Goal: Complete application form: Complete application form

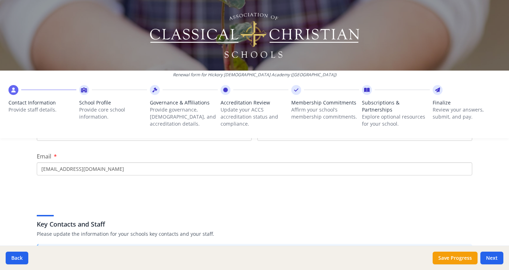
scroll to position [35, 0]
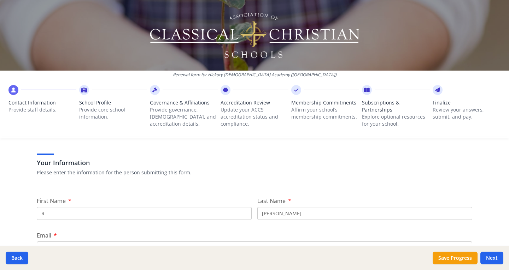
click at [80, 214] on input "R" at bounding box center [144, 213] width 215 height 13
type input "Leslie"
click at [290, 216] on input "Hartman" at bounding box center [364, 213] width 215 height 13
type input "H"
type input "Lewis"
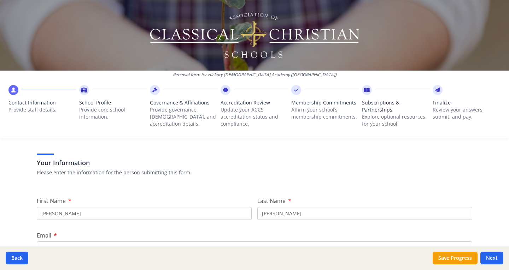
drag, startPoint x: 347, startPoint y: 160, endPoint x: 351, endPoint y: 159, distance: 3.9
click at [348, 159] on h3 "Your Information" at bounding box center [254, 163] width 435 height 10
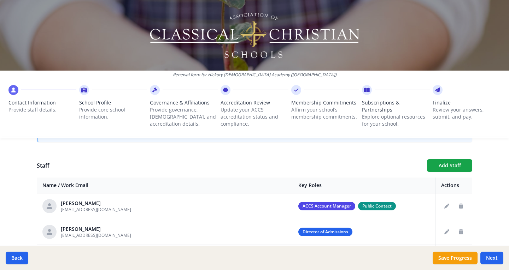
scroll to position [247, 0]
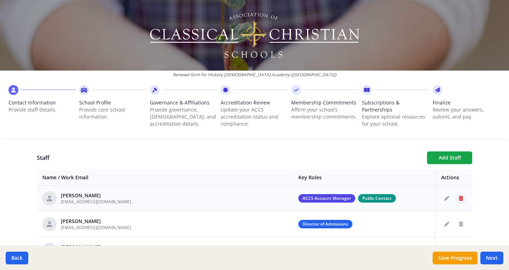
click at [459, 197] on icon "Delete staff" at bounding box center [461, 198] width 4 height 5
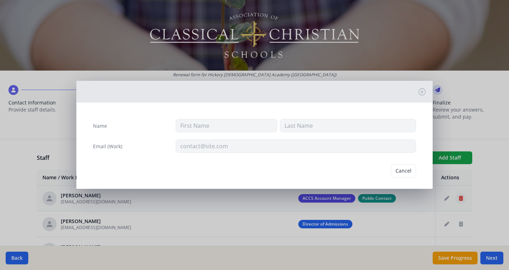
type input "R"
type input "Hartman"
type input "rhartman@hickorychristian.com"
click at [374, 169] on button "Cancel" at bounding box center [375, 170] width 25 height 13
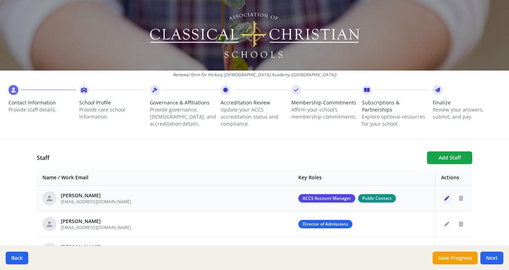
click at [444, 199] on icon "Edit staff" at bounding box center [446, 198] width 5 height 5
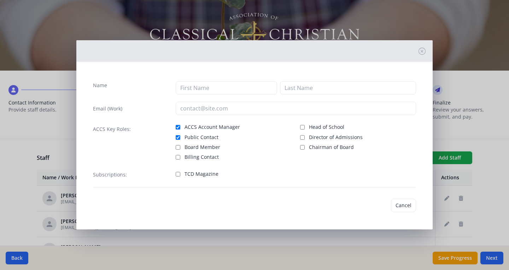
type input "R"
type input "Hartman"
type input "rhartman@hickorychristian.com"
checkbox input "true"
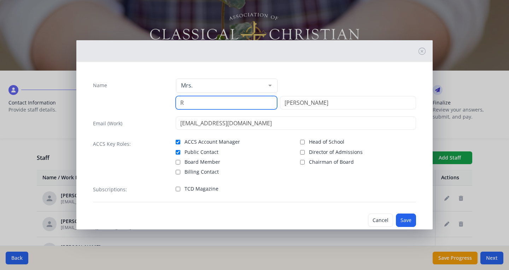
click at [215, 104] on input "R" at bounding box center [226, 102] width 101 height 13
type input "Leslie"
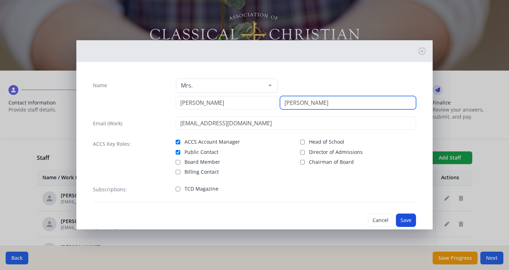
type input "Lewis"
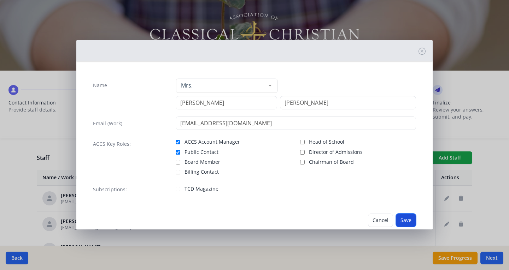
click at [397, 221] on button "Save" at bounding box center [406, 220] width 20 height 13
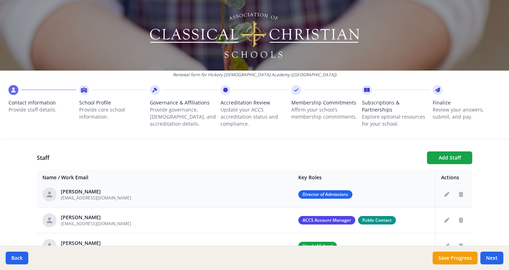
scroll to position [0, 0]
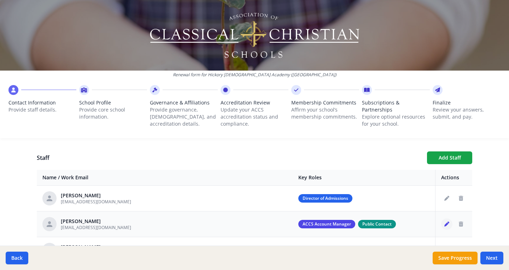
click at [444, 224] on icon "Edit staff" at bounding box center [446, 224] width 5 height 5
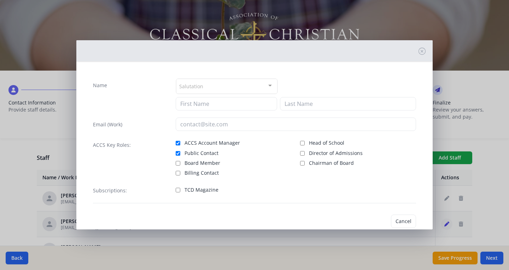
type input "Leslie"
type input "Lewis"
type input "rhartman@hickorychristian.com"
checkbox input "true"
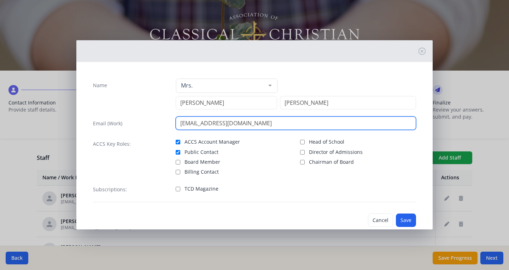
click at [275, 125] on input "rhartman@hickorychristian.com" at bounding box center [296, 123] width 241 height 13
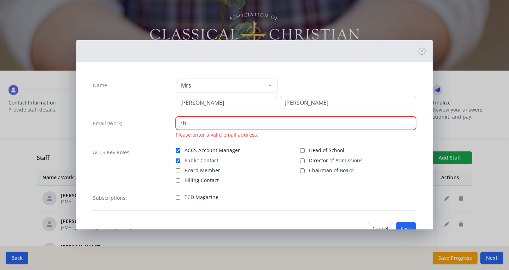
type input "r"
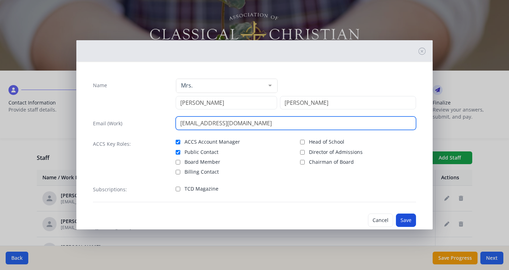
type input "llewis@hickorychristian.com"
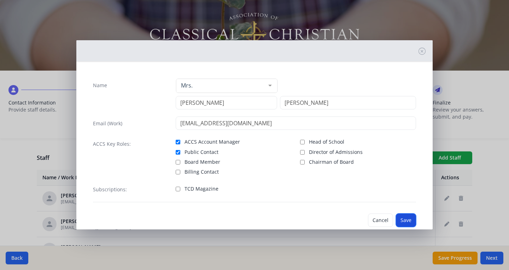
click at [398, 218] on button "Save" at bounding box center [406, 220] width 20 height 13
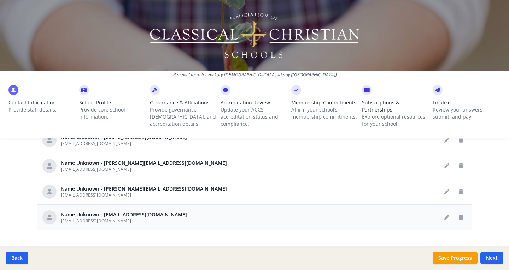
scroll to position [427, 0]
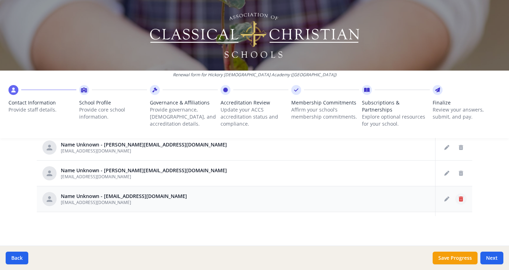
click at [459, 199] on icon "Delete staff" at bounding box center [461, 199] width 4 height 5
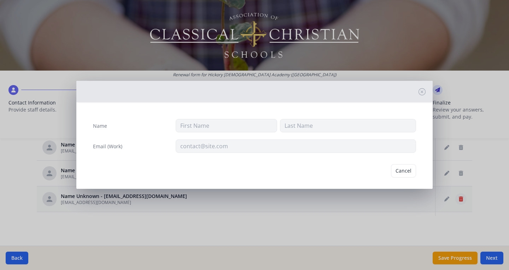
type input "jmorrison@hickorychristian.com"
click at [399, 169] on button "Delete" at bounding box center [403, 170] width 24 height 13
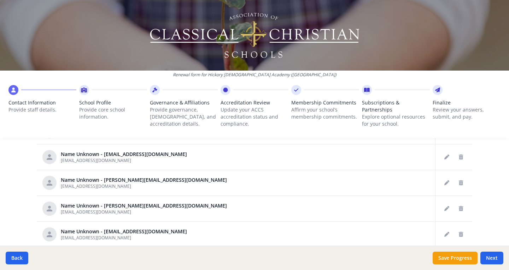
scroll to position [356, 0]
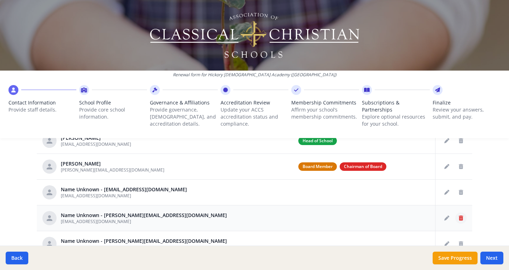
click at [459, 219] on icon "Delete staff" at bounding box center [461, 218] width 4 height 5
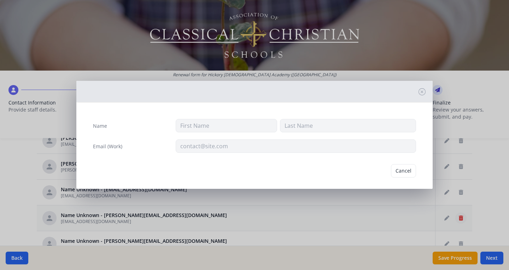
type input "Jblackburn@hickorychristian.com"
click at [397, 168] on button "Delete" at bounding box center [403, 170] width 24 height 13
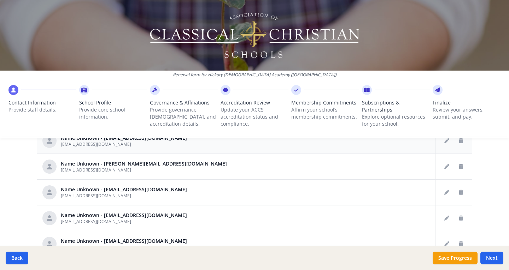
scroll to position [177, 0]
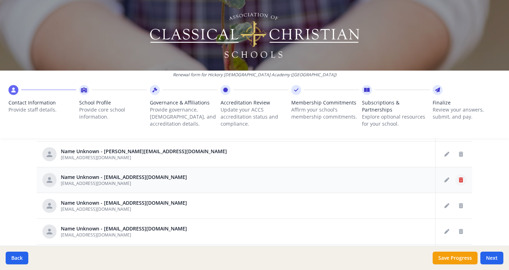
click at [459, 180] on icon "Delete staff" at bounding box center [461, 180] width 4 height 5
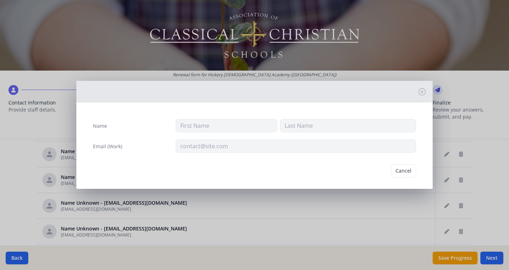
type input "jcollins@hickorychristian.com"
click at [397, 169] on button "Delete" at bounding box center [403, 170] width 24 height 13
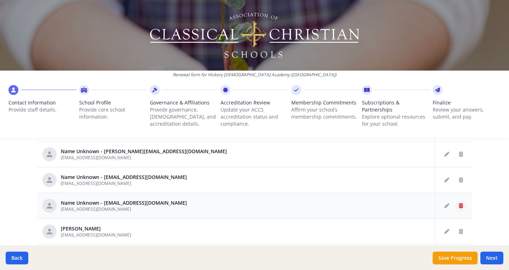
click at [459, 205] on icon "Delete staff" at bounding box center [461, 205] width 4 height 5
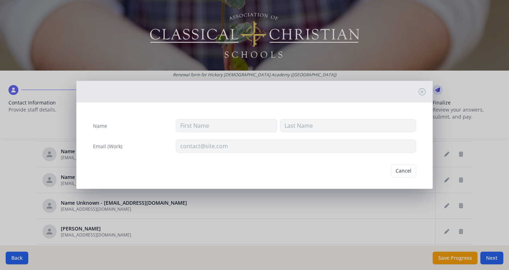
type input "jsigmon@hickorychristian.com"
click at [395, 168] on button "Delete" at bounding box center [403, 170] width 24 height 13
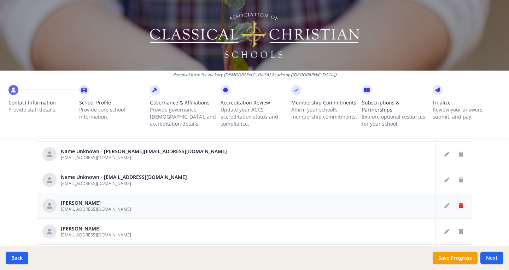
click at [459, 205] on icon "Delete staff" at bounding box center [461, 205] width 4 height 5
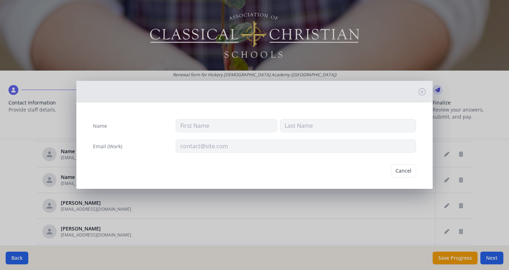
type input "G"
type input "Blackburn"
type input "gblackburn@hickorychristian.com"
click at [393, 171] on button "Delete" at bounding box center [403, 170] width 24 height 13
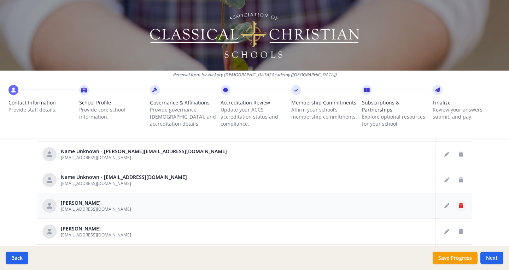
click at [459, 205] on icon "Delete staff" at bounding box center [461, 205] width 4 height 5
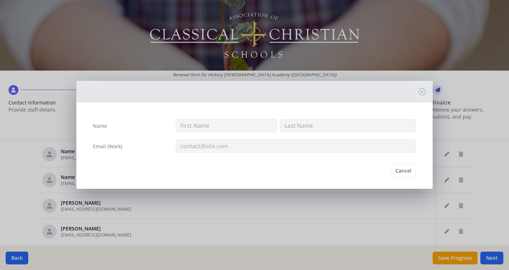
type input "Stephanie"
type input "Case"
type input "scase@hickorychristian.com"
click at [401, 171] on button "Delete" at bounding box center [403, 170] width 24 height 13
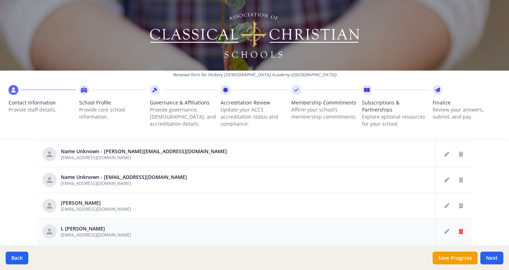
click at [459, 231] on icon "Delete staff" at bounding box center [461, 231] width 4 height 5
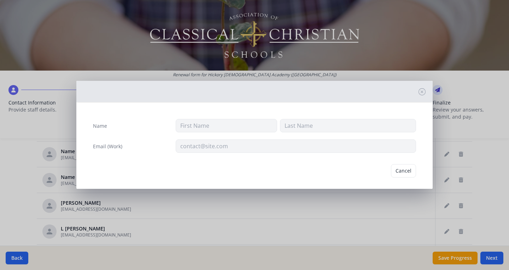
type input "L"
type input "Cutler"
type input "lcutler@hickorychristian.com"
click at [398, 170] on button "Delete" at bounding box center [403, 170] width 24 height 13
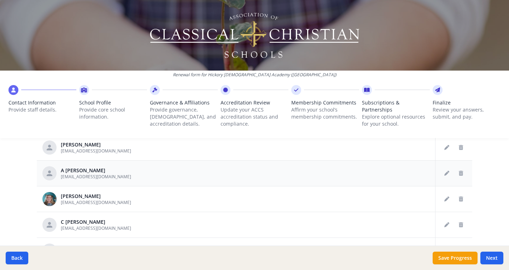
scroll to position [247, 0]
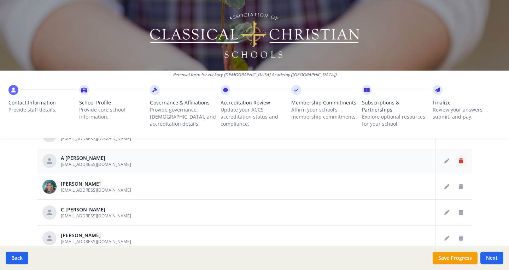
click at [459, 160] on icon "Delete staff" at bounding box center [461, 161] width 4 height 5
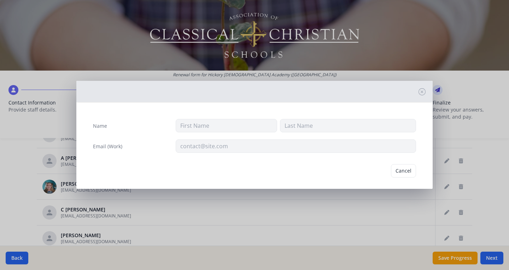
type input "A"
type input "Dwyer"
type input "adwyer@hickorychristian.com"
click at [400, 170] on button "Delete" at bounding box center [403, 170] width 24 height 13
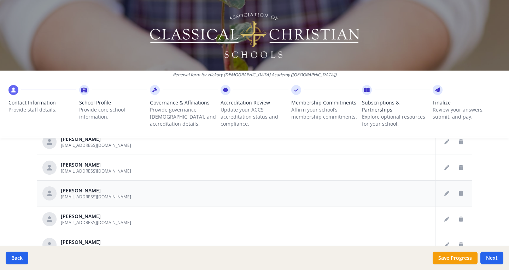
scroll to position [353, 0]
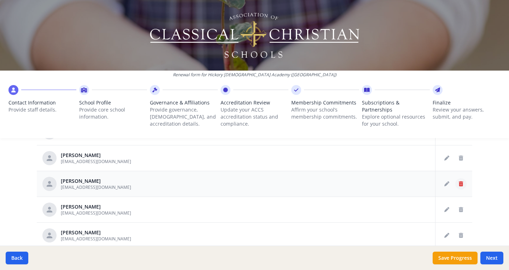
click at [459, 183] on icon "Delete staff" at bounding box center [461, 184] width 4 height 5
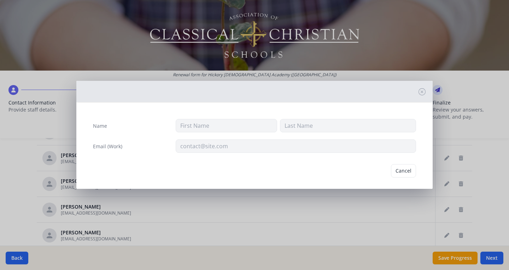
type input "L"
type input "Palmberg"
type input "lpalmberg@hickorychristian.com"
click at [400, 171] on button "Delete" at bounding box center [403, 170] width 24 height 13
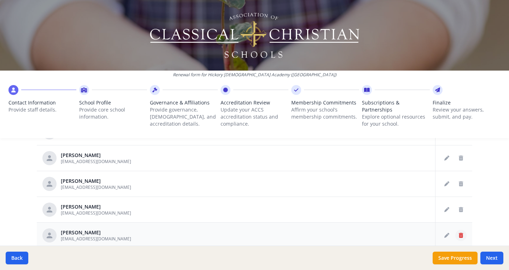
click at [459, 235] on icon "Delete staff" at bounding box center [461, 235] width 4 height 5
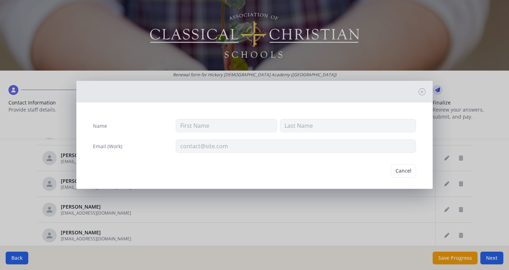
type input "edith"
type input "ramos"
type input "eramos@hickorychristian.com"
click at [398, 170] on button "Delete" at bounding box center [403, 170] width 24 height 13
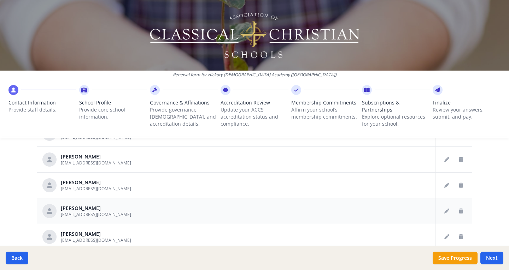
scroll to position [424, 0]
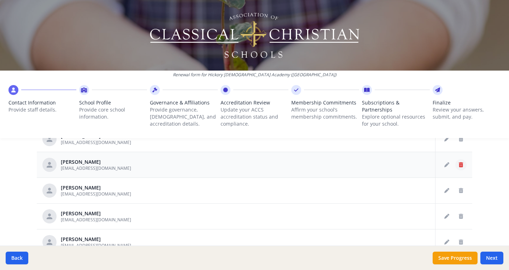
click at [459, 164] on icon "Delete staff" at bounding box center [461, 164] width 4 height 5
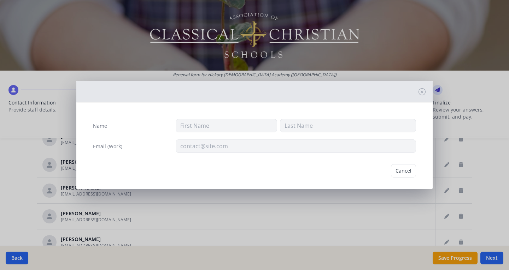
type input "EDITH"
type input "RAMOS"
type input "enramos1905@gmail.com"
click at [393, 170] on button "Delete" at bounding box center [403, 170] width 24 height 13
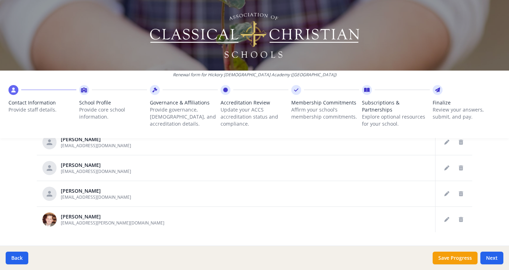
scroll to position [427, 0]
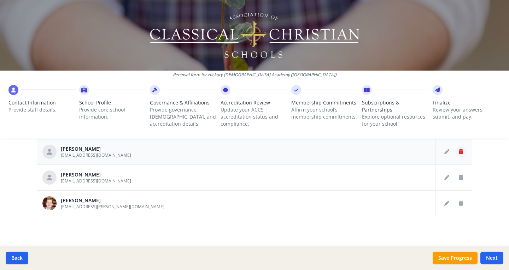
click at [459, 151] on icon "Delete staff" at bounding box center [461, 151] width 4 height 5
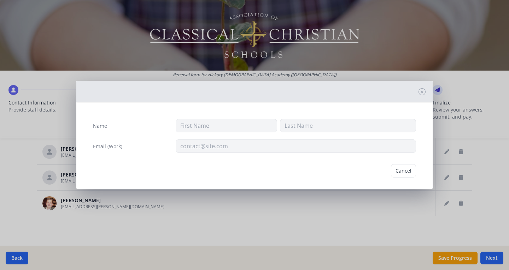
type input "Sharon"
type input "Sturgess"
type input "ssturgess@hickorychristian.com"
click at [397, 169] on button "Delete" at bounding box center [403, 170] width 24 height 13
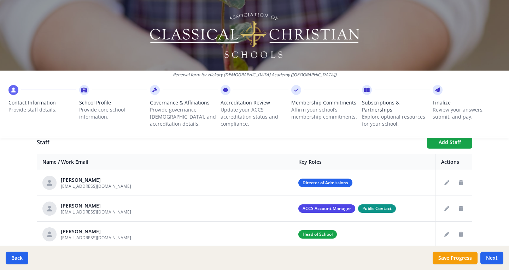
scroll to position [250, 0]
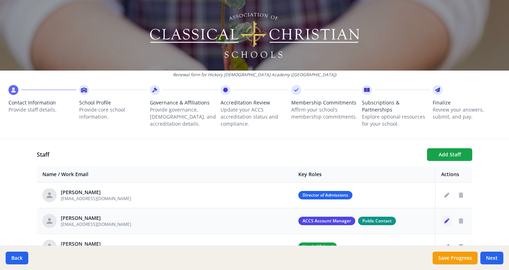
click at [444, 219] on icon "Edit staff" at bounding box center [446, 221] width 5 height 5
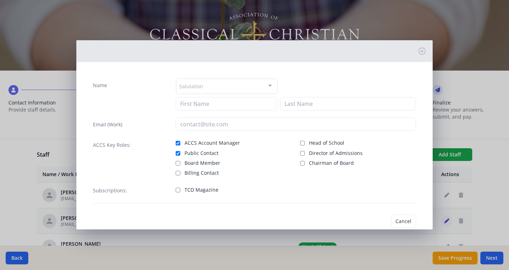
type input "Leslie"
type input "Lewis"
type input "rhartman@hickorychristian.com"
checkbox input "true"
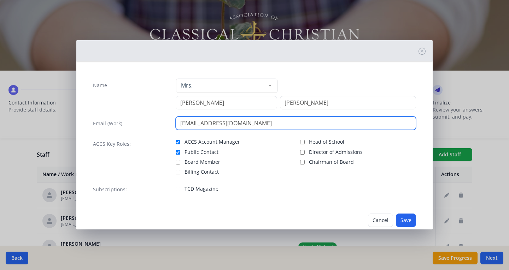
click at [277, 125] on input "rhartman@hickorychristian.com" at bounding box center [296, 123] width 241 height 13
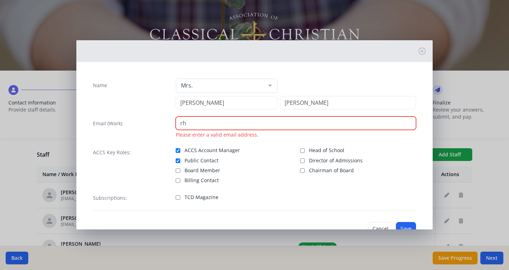
type input "r"
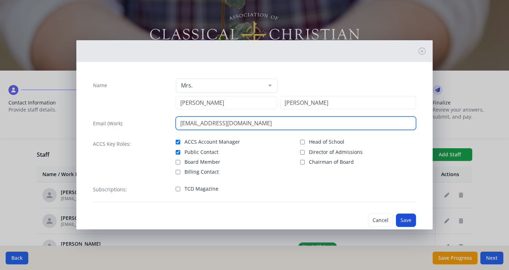
type input "llewis@hickorychristian.com"
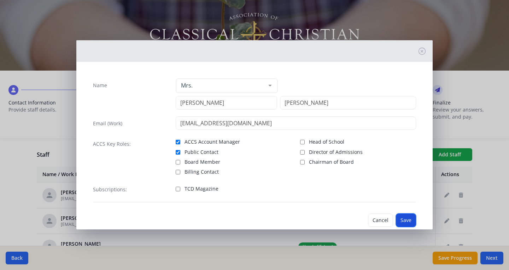
click at [401, 219] on button "Save" at bounding box center [406, 220] width 20 height 13
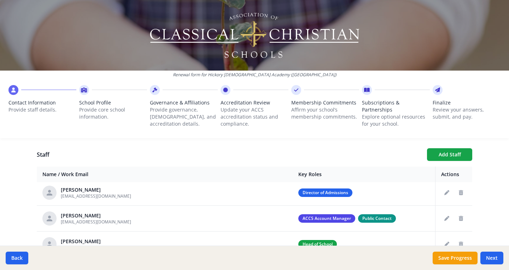
scroll to position [0, 0]
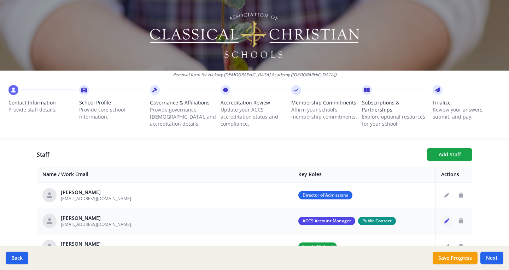
click at [444, 220] on icon "Edit staff" at bounding box center [446, 221] width 5 height 5
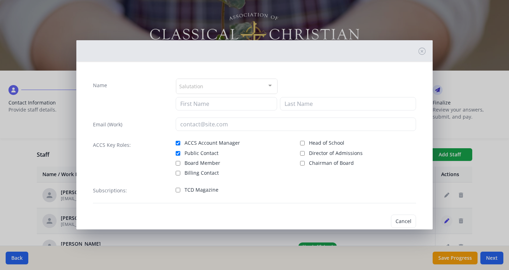
type input "Leslie"
type input "Lewis"
type input "rhartman@hickorychristian.com"
checkbox input "true"
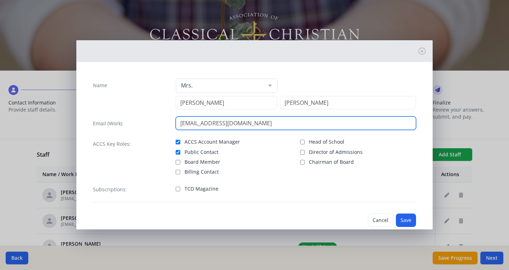
click at [291, 123] on input "rhartman@hickorychristian.com" at bounding box center [296, 123] width 241 height 13
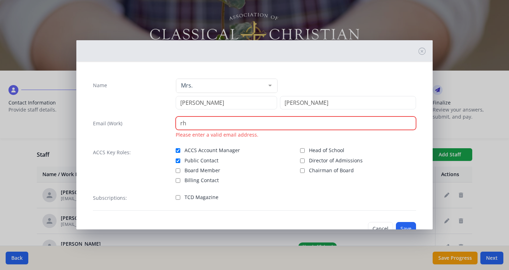
type input "r"
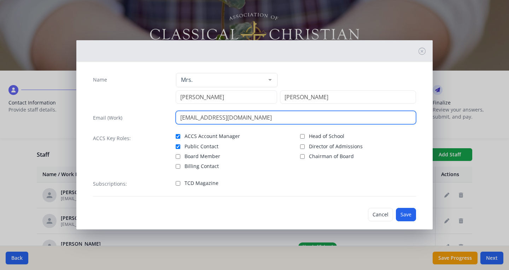
scroll to position [14, 0]
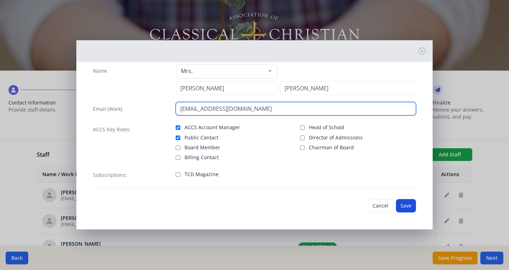
type input "llewis@hickorychristian.com"
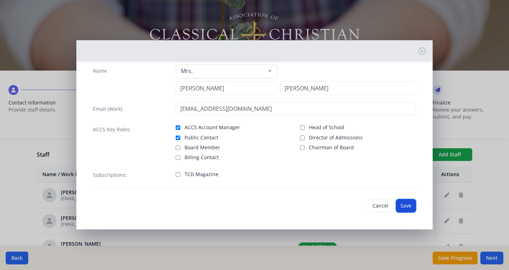
click at [400, 203] on button "Save" at bounding box center [406, 205] width 20 height 13
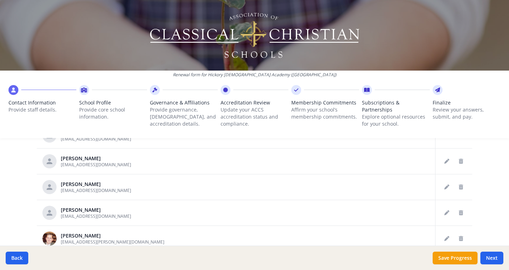
scroll to position [427, 0]
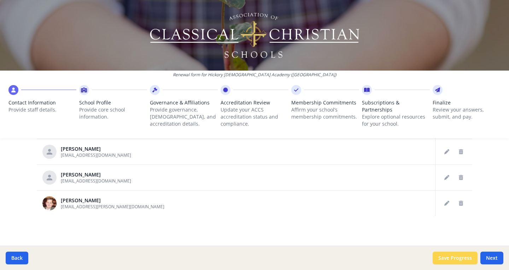
click at [457, 258] on button "Save Progress" at bounding box center [454, 258] width 45 height 13
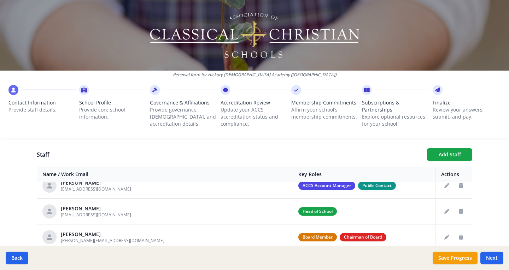
scroll to position [0, 0]
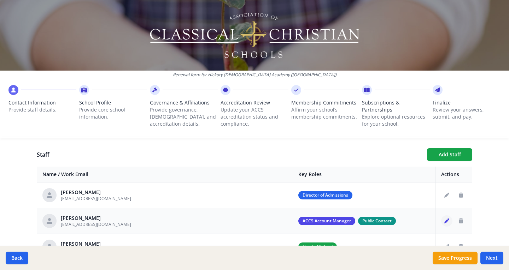
click at [444, 221] on icon "Edit staff" at bounding box center [446, 221] width 5 height 5
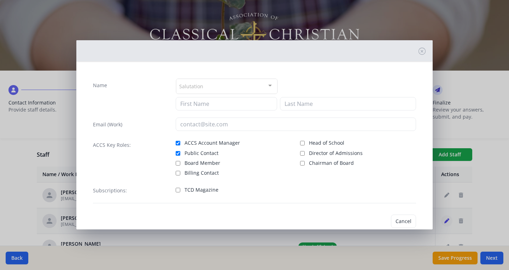
type input "Leslie"
type input "Lewis"
type input "rhartman@hickorychristian.com"
checkbox input "true"
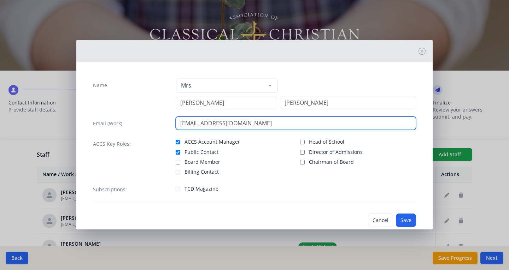
click at [244, 123] on input "rhartman@hickorychristian.com" at bounding box center [296, 123] width 241 height 13
type input "llewis@hickorychristian.com"
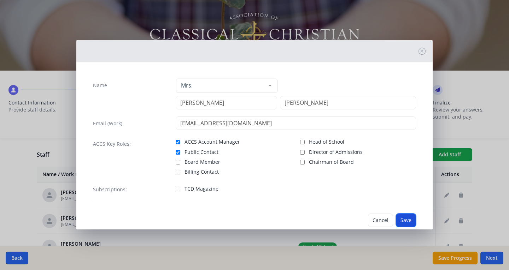
click at [401, 219] on button "Save" at bounding box center [406, 220] width 20 height 13
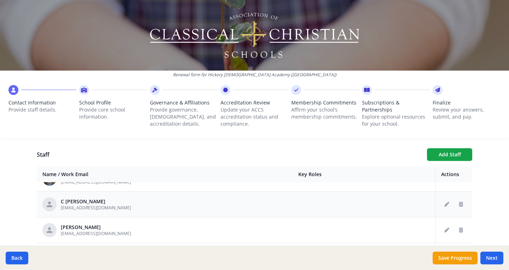
scroll to position [318, 0]
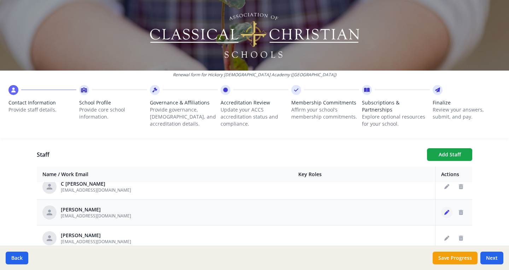
click at [444, 212] on icon "Edit staff" at bounding box center [446, 212] width 5 height 5
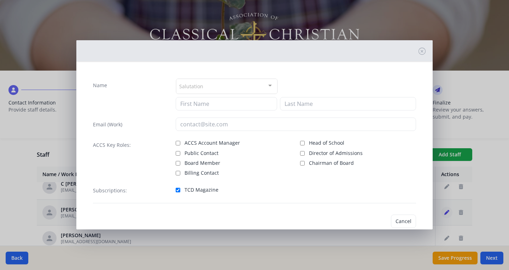
type input "Leslie"
type input "Lewis"
type input "llewis@hickorychristian.com"
checkbox input "true"
click at [176, 143] on input "ACCS Account Manager" at bounding box center [178, 143] width 5 height 5
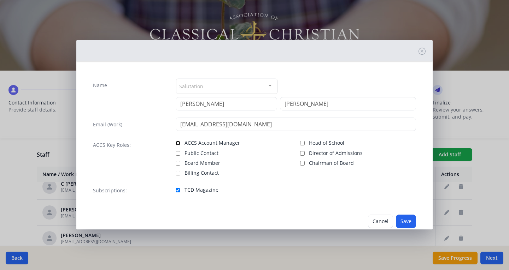
checkbox input "true"
drag, startPoint x: 177, startPoint y: 153, endPoint x: 181, endPoint y: 152, distance: 3.6
click at [177, 151] on input "Public Contact" at bounding box center [178, 153] width 5 height 5
checkbox input "true"
click at [401, 221] on button "Save" at bounding box center [406, 221] width 20 height 13
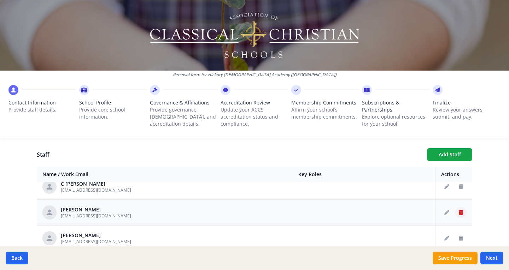
click at [459, 213] on icon "Delete staff" at bounding box center [461, 212] width 4 height 5
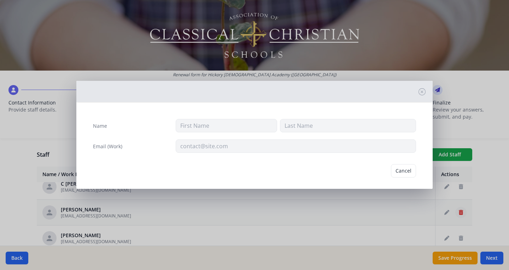
type input "Leslie"
type input "Lewis"
type input "rhartman@hickorychristian.com"
click at [396, 172] on button "Delete" at bounding box center [403, 170] width 24 height 13
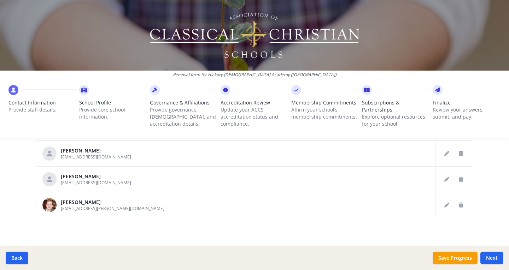
scroll to position [357, 0]
click at [493, 258] on button "Next" at bounding box center [491, 258] width 23 height 13
type input "(828) 324-5405"
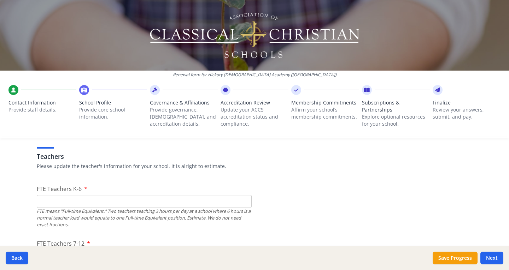
scroll to position [424, 0]
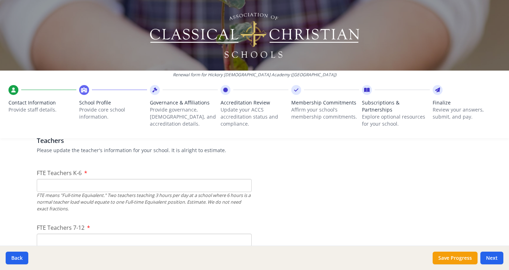
click at [182, 183] on input "FTE Teachers K-6" at bounding box center [144, 185] width 215 height 13
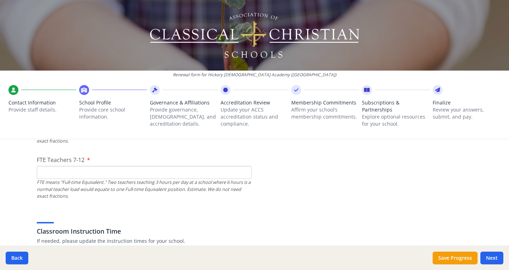
scroll to position [495, 0]
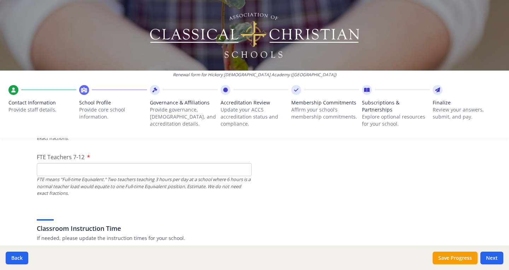
type input "24"
click at [118, 171] on input "FTE Teachers 7-12" at bounding box center [144, 169] width 215 height 13
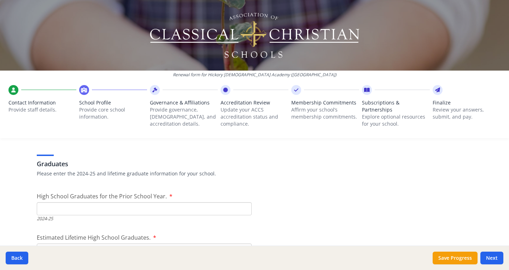
scroll to position [1095, 0]
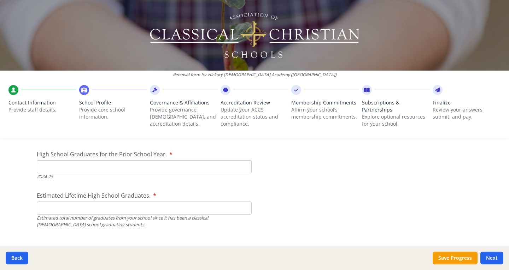
type input "26"
click at [111, 170] on input "High School Graduates for the Prior School Year." at bounding box center [144, 166] width 215 height 13
click at [111, 172] on input "High School Graduates for the Prior School Year." at bounding box center [144, 166] width 215 height 13
type input "24"
drag, startPoint x: 77, startPoint y: 199, endPoint x: 84, endPoint y: 208, distance: 11.2
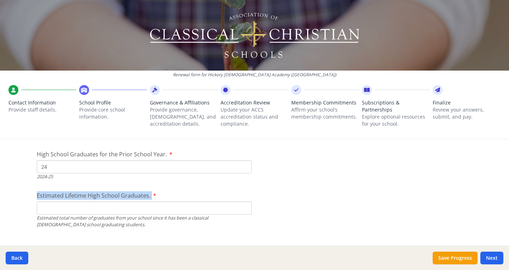
click at [85, 206] on input "Estimated Lifetime High School Graduates." at bounding box center [144, 208] width 215 height 13
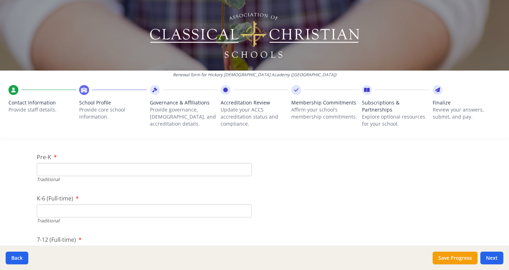
scroll to position [1554, 0]
type input "485"
click at [95, 160] on input "Pre-K" at bounding box center [144, 157] width 215 height 13
type input "6"
type input "27"
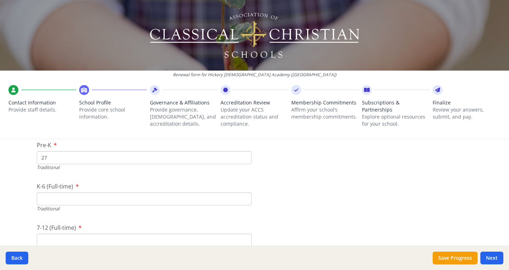
click at [97, 198] on input "K-6 (Full-time)" at bounding box center [144, 199] width 215 height 13
click at [128, 196] on input "K-6 (Full-time)" at bounding box center [144, 199] width 215 height 13
type input "296"
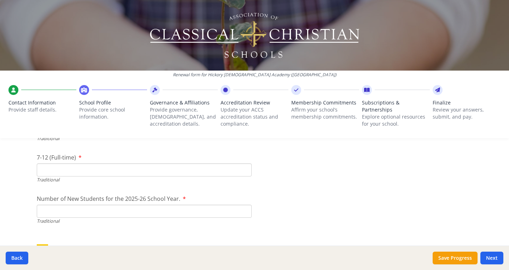
scroll to position [1625, 0]
click at [81, 169] on input "7-12 (Full-time)" at bounding box center [144, 169] width 215 height 13
type input "192"
click at [101, 216] on input "Number of New Students for the 2025-26 School Year." at bounding box center [144, 211] width 215 height 13
click at [139, 210] on input "Number of New Students for the 2025-26 School Year." at bounding box center [144, 211] width 215 height 13
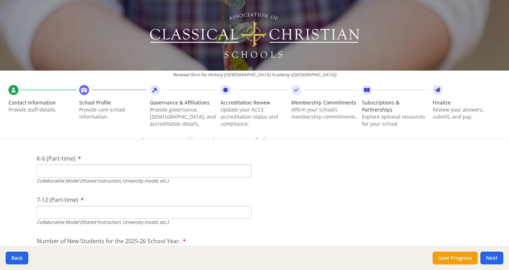
scroll to position [1731, 0]
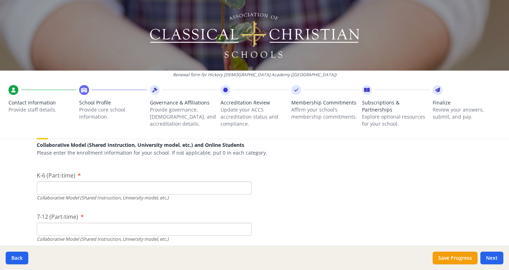
type input "68"
click at [85, 183] on input "K-6 (Part-time)" at bounding box center [144, 188] width 215 height 13
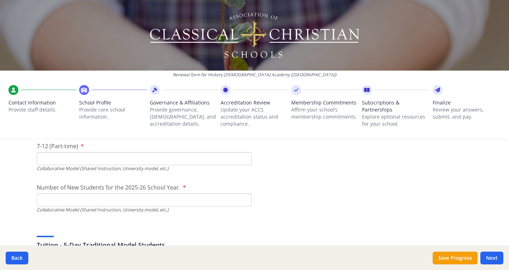
type input "0"
click at [61, 155] on input "7-12 (Part-time)" at bounding box center [144, 158] width 215 height 13
type input "0"
click at [205, 41] on input "Number of New Students for the 2025-26 School Year." at bounding box center [144, 34] width 215 height 13
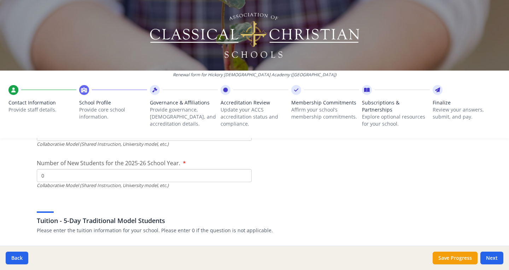
scroll to position [1837, 0]
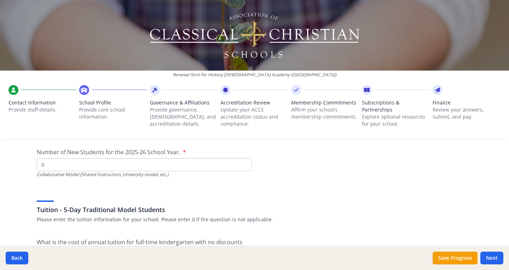
type input "0"
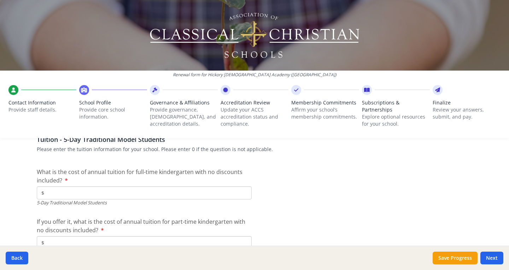
scroll to position [1907, 0]
click at [93, 195] on input "$" at bounding box center [144, 192] width 215 height 13
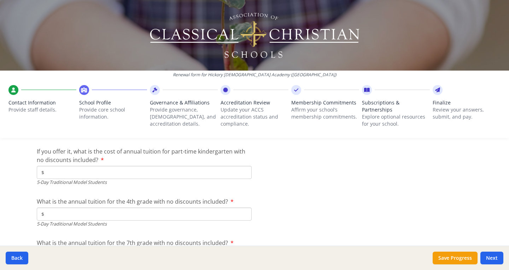
scroll to position [1978, 0]
type input "$5 516"
click at [84, 168] on input "$" at bounding box center [144, 171] width 215 height 13
type input "$0"
click at [70, 212] on input "$" at bounding box center [144, 213] width 215 height 13
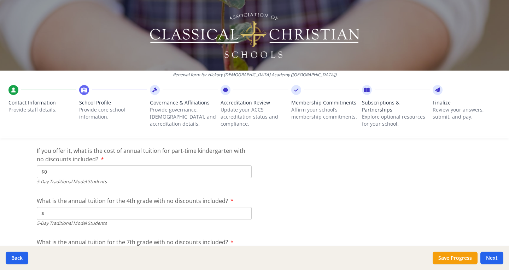
click at [62, 212] on input "$" at bounding box center [144, 213] width 215 height 13
type input "$8 032"
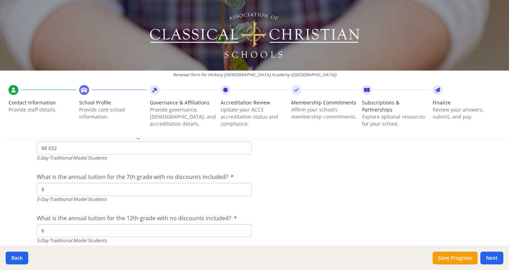
scroll to position [2049, 0]
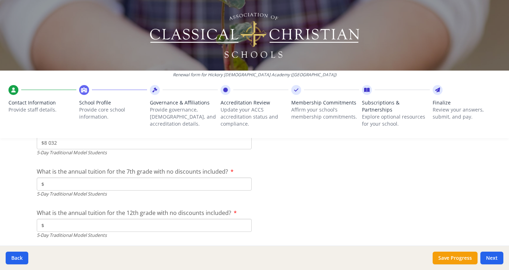
click at [106, 182] on input "$" at bounding box center [144, 184] width 215 height 13
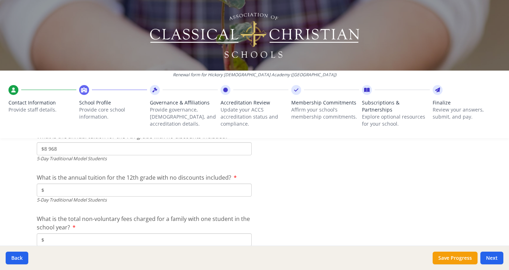
type input "$8 968"
click at [142, 190] on input "$" at bounding box center [144, 190] width 215 height 13
click at [103, 191] on input "$" at bounding box center [144, 190] width 215 height 13
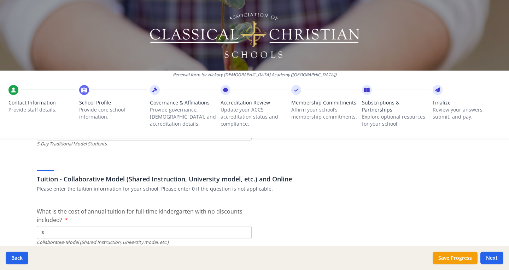
scroll to position [2155, 0]
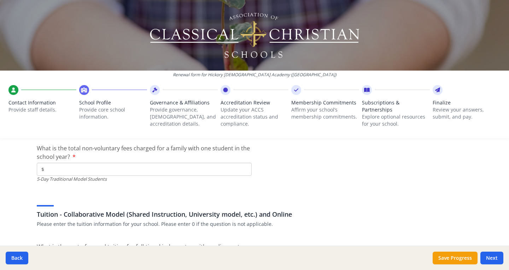
type input "$9 939"
click at [118, 168] on input "$" at bounding box center [144, 169] width 215 height 13
type input "$600"
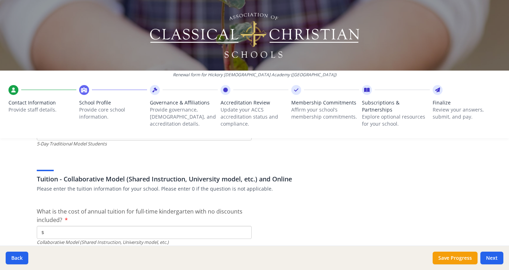
scroll to position [2225, 0]
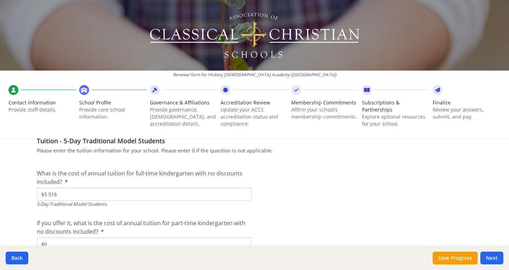
scroll to position [1907, 0]
click at [458, 256] on button "Save Progress" at bounding box center [454, 258] width 45 height 13
type input "(828) 324-4353"
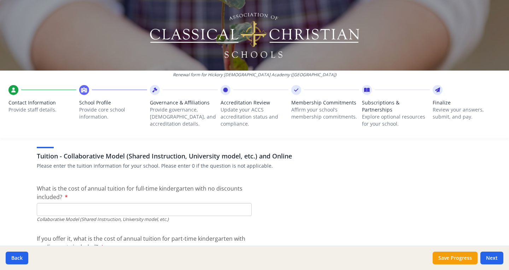
scroll to position [2225, 0]
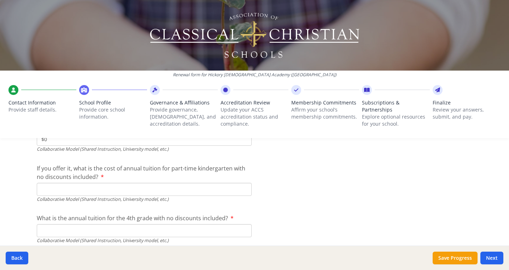
scroll to position [2296, 0]
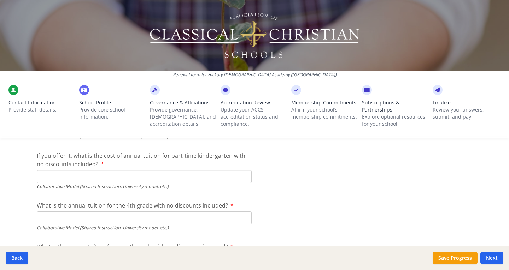
type input "$0"
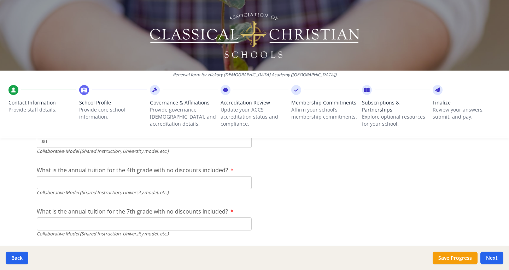
type input "$0"
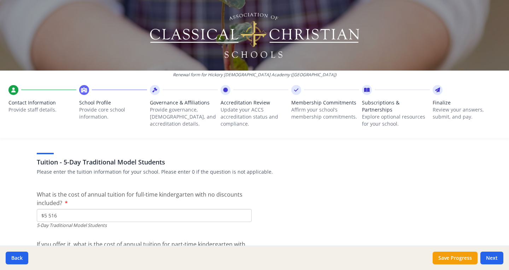
scroll to position [1872, 0]
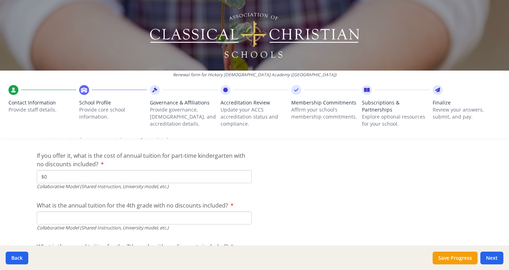
scroll to position [2331, 0]
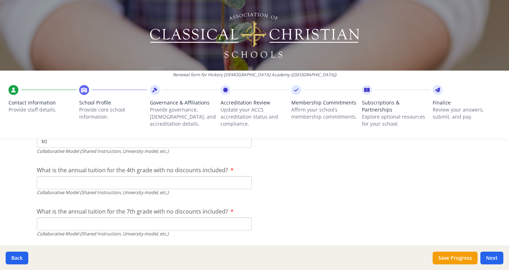
click at [67, 189] on div "Collaborative Model (Shared Instruction, University model, etc.)" at bounding box center [144, 192] width 215 height 7
type input "$0"
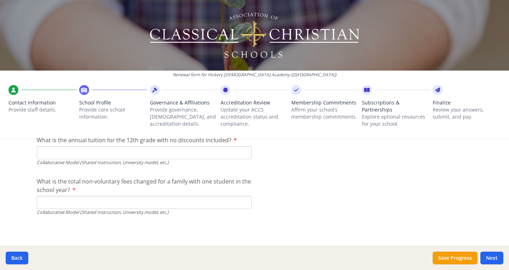
scroll to position [2409, 0]
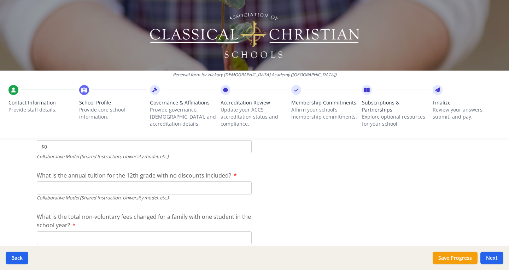
type input "$0"
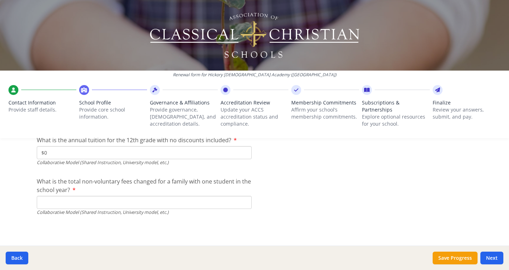
type input "$0"
click at [89, 203] on input "What is the total non-voluntary fees changed for a family with one student in t…" at bounding box center [144, 202] width 215 height 13
type input "$0"
click at [456, 256] on button "Save Progress" at bounding box center [454, 258] width 45 height 13
click at [494, 258] on button "Next" at bounding box center [491, 258] width 23 height 13
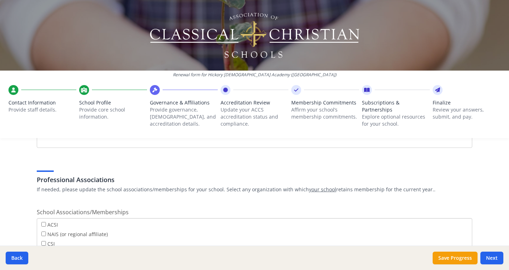
scroll to position [353, 0]
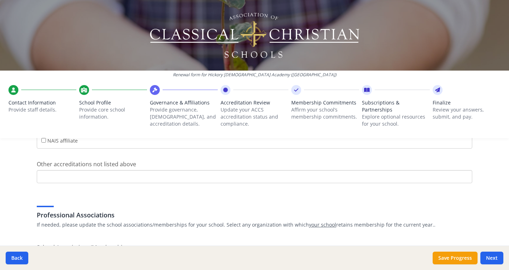
click at [138, 177] on input "Other accreditations not listed above" at bounding box center [254, 176] width 435 height 13
click at [190, 208] on div "Professional Associations If needed, please update the school associations/memb…" at bounding box center [254, 212] width 435 height 34
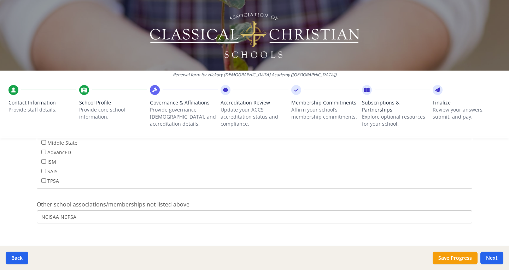
scroll to position [478, 0]
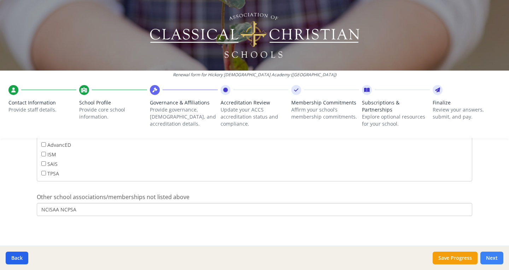
click at [493, 255] on button "Next" at bounding box center [491, 258] width 23 height 13
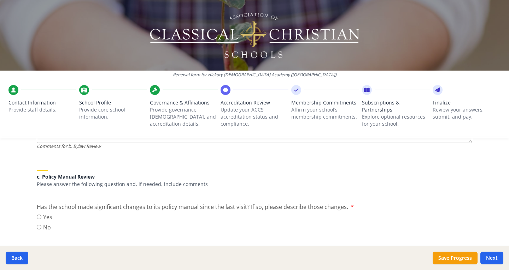
scroll to position [353, 0]
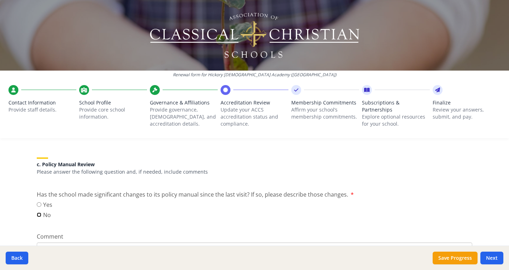
click at [37, 215] on input "No" at bounding box center [39, 215] width 5 height 5
radio input "true"
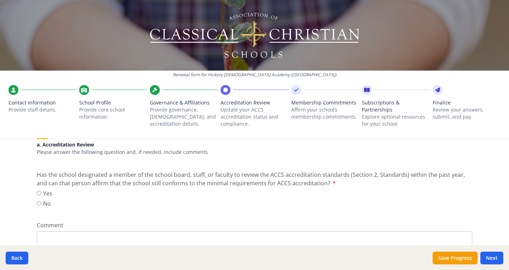
scroll to position [106, 0]
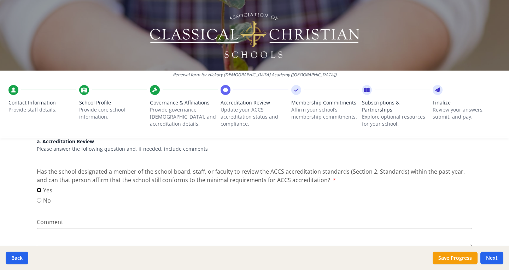
click at [37, 190] on input "Yes" at bounding box center [39, 190] width 5 height 5
radio input "true"
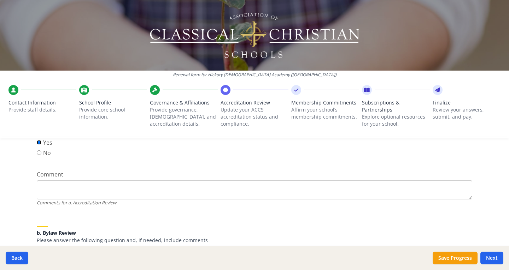
scroll to position [212, 0]
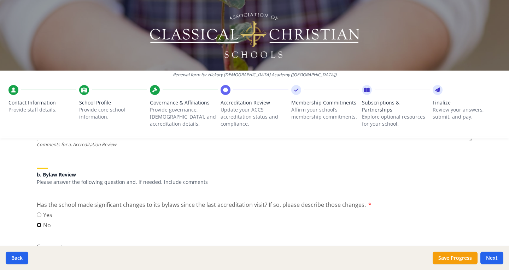
click at [37, 225] on input "No" at bounding box center [39, 225] width 5 height 5
radio input "true"
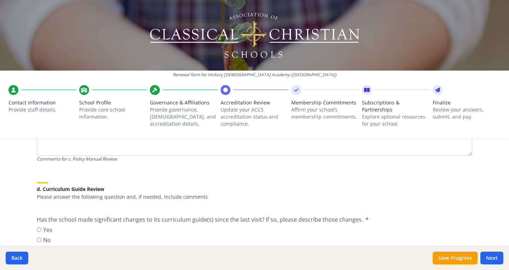
scroll to position [495, 0]
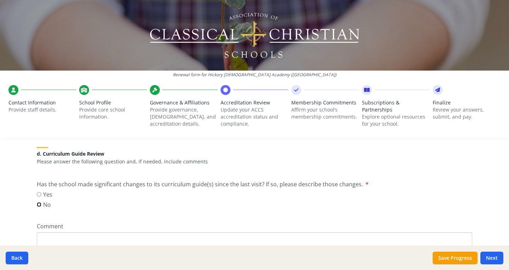
click at [37, 205] on input "No" at bounding box center [39, 204] width 5 height 5
radio input "true"
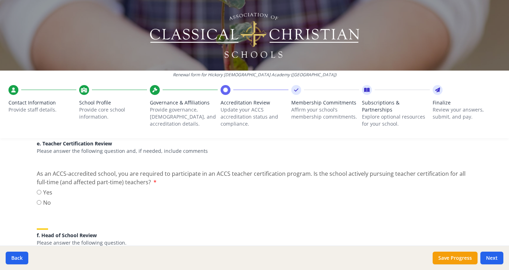
scroll to position [671, 0]
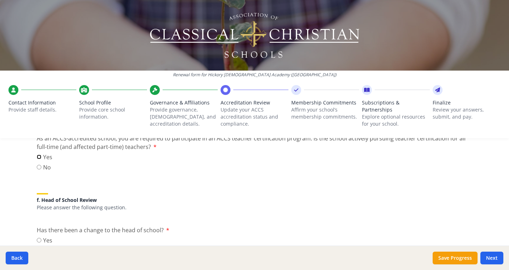
click at [37, 156] on input "Yes" at bounding box center [39, 157] width 5 height 5
radio input "true"
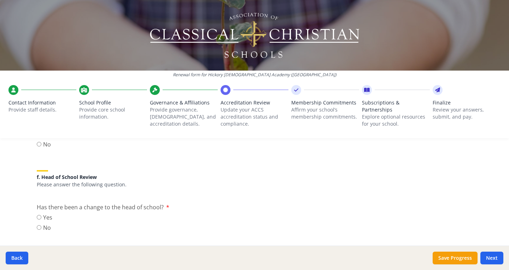
scroll to position [706, 0]
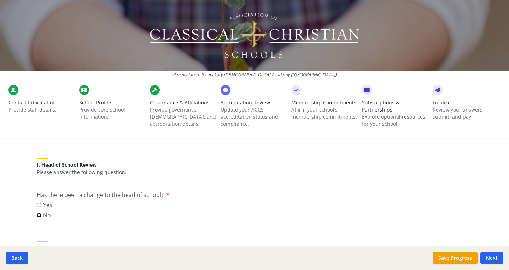
click at [37, 215] on input "No" at bounding box center [39, 215] width 5 height 5
radio input "true"
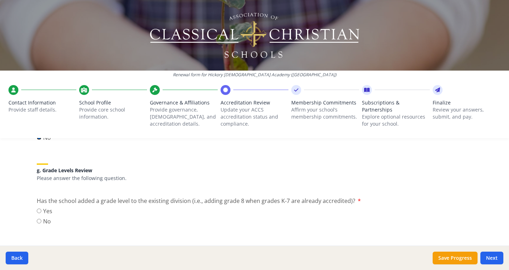
scroll to position [812, 0]
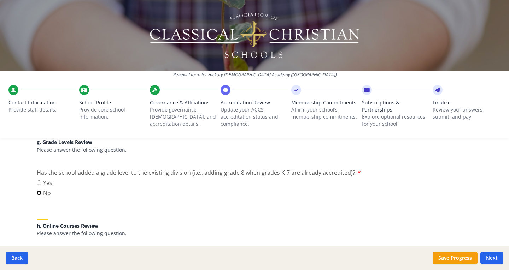
click at [37, 193] on input "No" at bounding box center [39, 193] width 5 height 5
radio input "true"
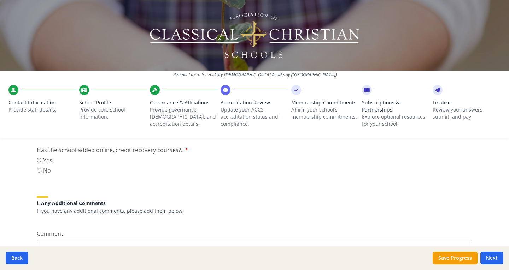
scroll to position [883, 0]
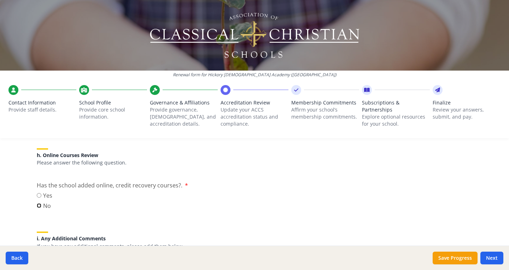
click at [37, 206] on input "No" at bounding box center [39, 205] width 5 height 5
radio input "true"
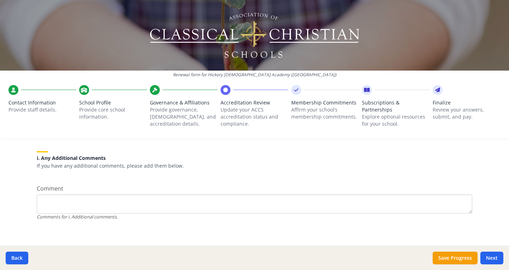
scroll to position [968, 0]
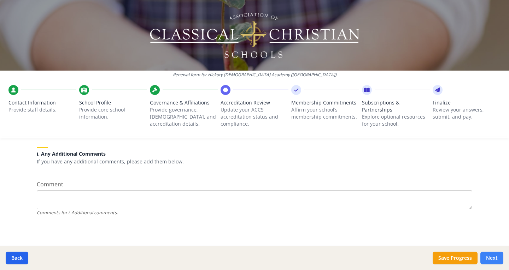
click at [494, 255] on button "Next" at bounding box center [491, 258] width 23 height 13
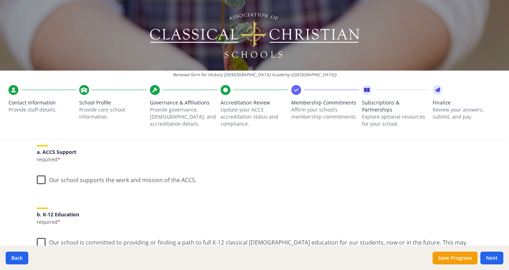
scroll to position [106, 0]
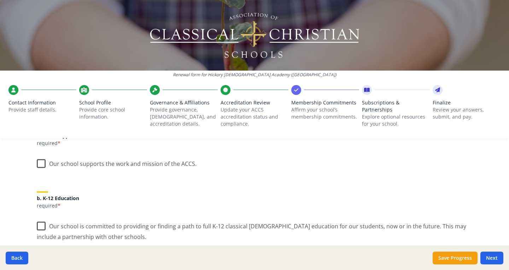
click at [38, 162] on label "Our school supports the work and mission of the ACCS." at bounding box center [117, 162] width 160 height 15
click at [0, 0] on input "Our school supports the work and mission of the ACCS." at bounding box center [0, 0] width 0 height 0
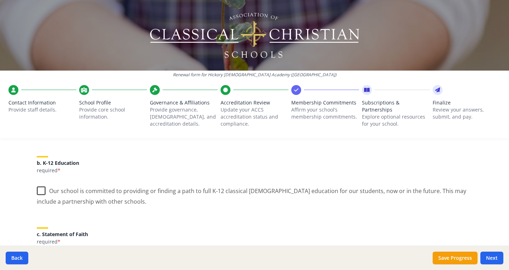
click at [39, 190] on label "Our school is committed to providing or finding a path to full K-12 classical C…" at bounding box center [254, 194] width 435 height 24
click at [0, 0] on input "Our school is committed to providing or finding a path to full K-12 classical C…" at bounding box center [0, 0] width 0 height 0
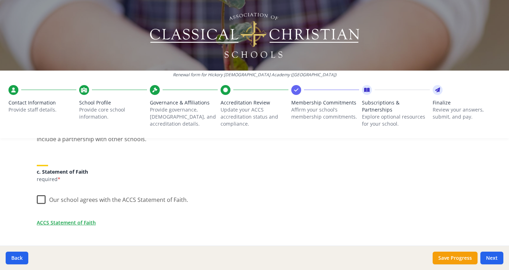
scroll to position [212, 0]
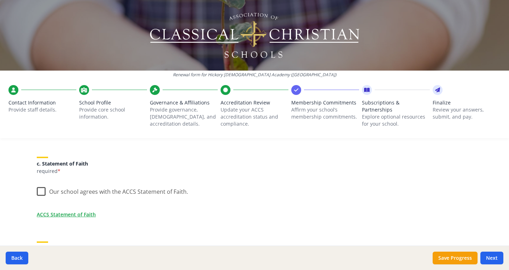
click at [39, 191] on label "Our school agrees with the ACCS Statement of Faith." at bounding box center [112, 190] width 151 height 15
click at [0, 0] on input "Our school agrees with the ACCS Statement of Faith." at bounding box center [0, 0] width 0 height 0
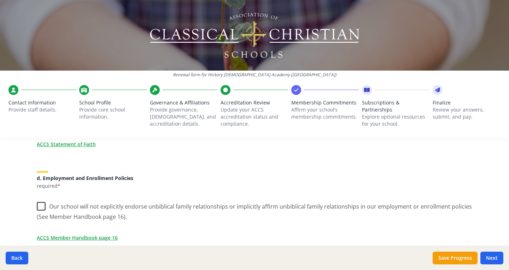
scroll to position [283, 0]
click at [39, 207] on label "Our school will not explicitly endorse unbiblical family relationships or impli…" at bounding box center [254, 209] width 435 height 24
click at [0, 0] on input "Our school will not explicitly endorse unbiblical family relationships or impli…" at bounding box center [0, 0] width 0 height 0
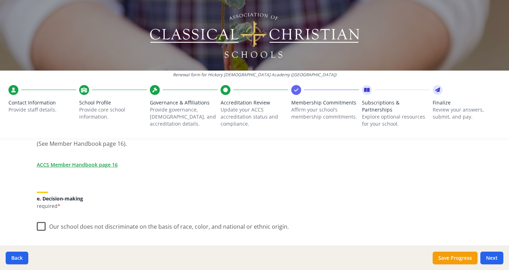
scroll to position [389, 0]
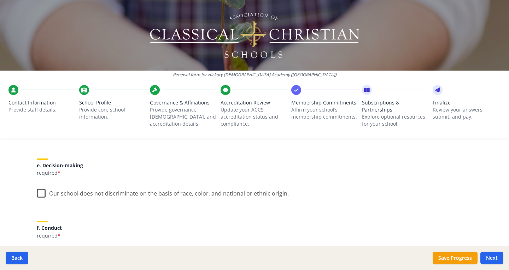
click at [40, 194] on label "Our school does not discriminate on the basis of race, color, and national or e…" at bounding box center [163, 191] width 252 height 15
click at [0, 0] on input "Our school does not discriminate on the basis of race, color, and national or e…" at bounding box center [0, 0] width 0 height 0
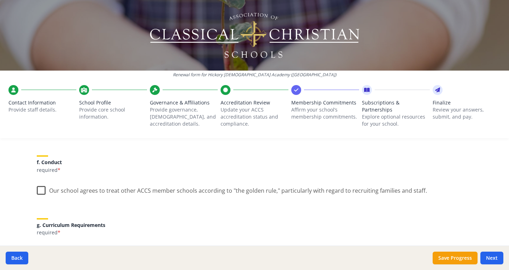
scroll to position [459, 0]
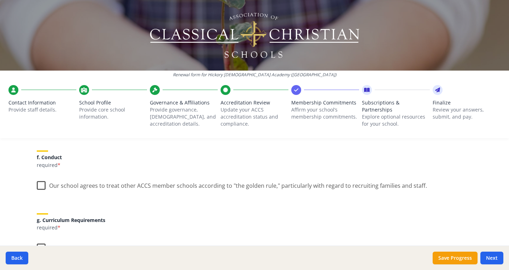
click at [38, 184] on label "Our school agrees to treat other ACCS member schools according to "the golden r…" at bounding box center [232, 184] width 390 height 15
click at [0, 0] on input "Our school agrees to treat other ACCS member schools according to "the golden r…" at bounding box center [0, 0] width 0 height 0
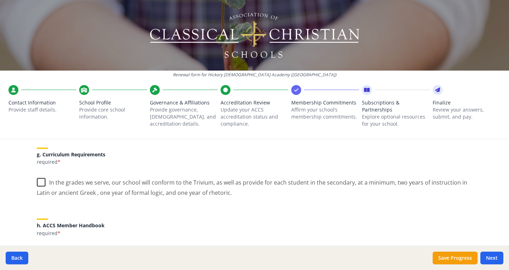
scroll to position [530, 0]
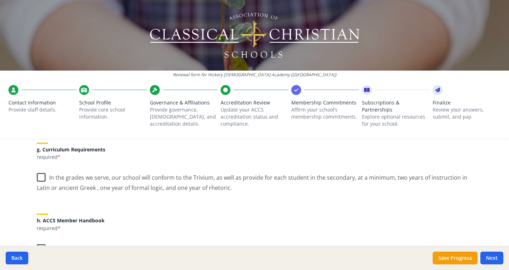
click at [37, 176] on label "In the grades we serve, our school will conform to the Trivium, as well as prov…" at bounding box center [254, 180] width 435 height 24
click at [0, 0] on input "In the grades we serve, our school will conform to the Trivium, as well as prov…" at bounding box center [0, 0] width 0 height 0
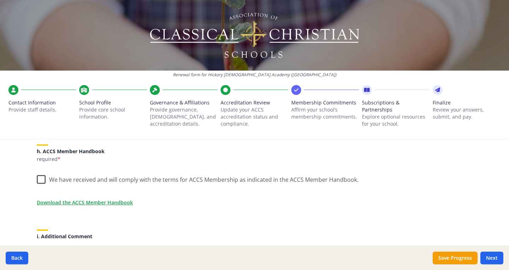
scroll to position [601, 0]
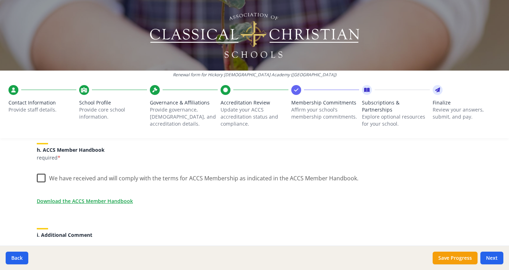
click at [39, 177] on label "We have received and will comply with the terms for ACCS Membership as indicate…" at bounding box center [197, 176] width 321 height 15
click at [0, 0] on input "We have received and will comply with the terms for ACCS Membership as indicate…" at bounding box center [0, 0] width 0 height 0
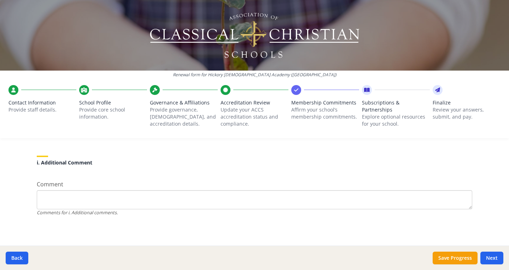
scroll to position [673, 0]
click at [496, 257] on button "Next" at bounding box center [491, 258] width 23 height 13
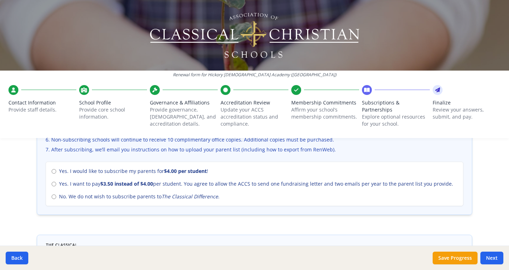
scroll to position [297, 0]
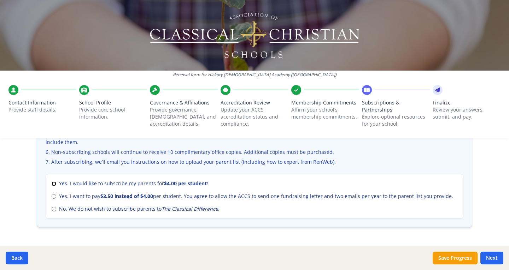
click at [52, 183] on input "Yes. I would like to subscribe my parents for $4.00 per student !" at bounding box center [54, 184] width 5 height 5
radio input "true"
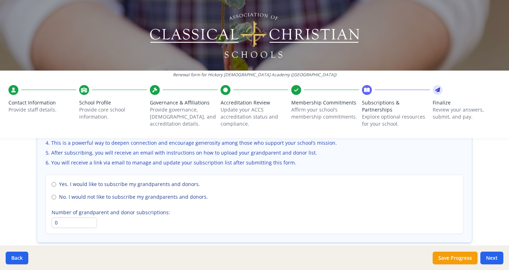
scroll to position [474, 0]
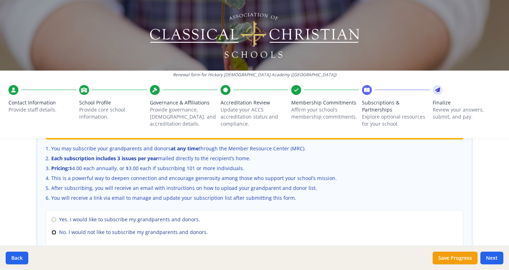
click at [52, 232] on input "No. I would not like to subscribe my grandparents and donors." at bounding box center [54, 232] width 5 height 5
radio input "true"
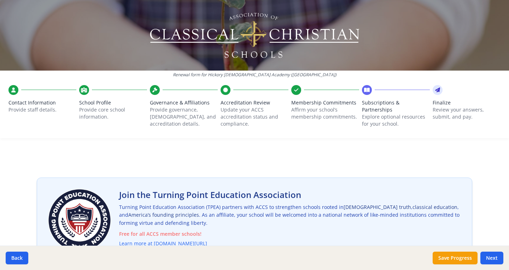
scroll to position [35, 0]
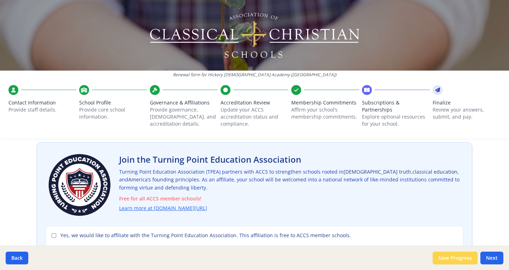
click at [458, 256] on button "Save Progress" at bounding box center [454, 258] width 45 height 13
click at [493, 258] on button "Next" at bounding box center [491, 258] width 23 height 13
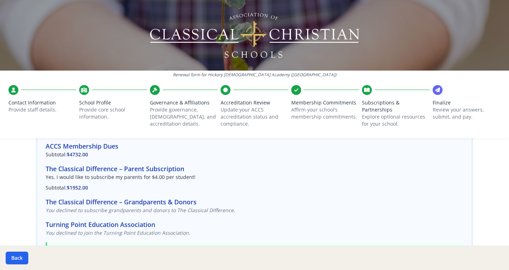
scroll to position [51, 0]
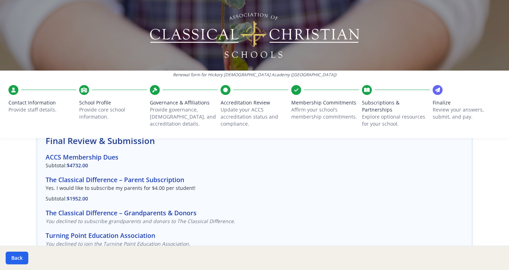
click at [364, 91] on icon at bounding box center [367, 90] width 6 height 7
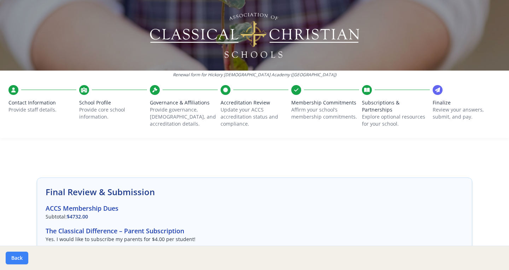
click at [23, 255] on button "Back" at bounding box center [17, 258] width 23 height 13
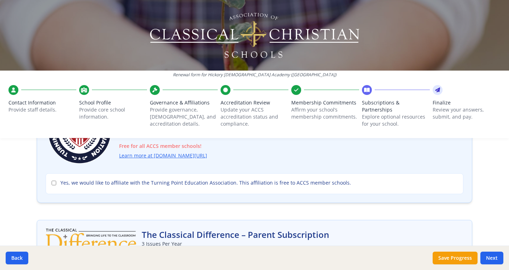
scroll to position [106, 0]
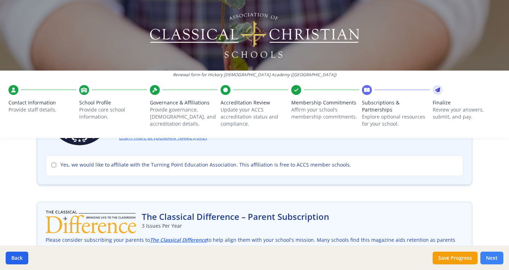
click at [494, 255] on button "Next" at bounding box center [491, 258] width 23 height 13
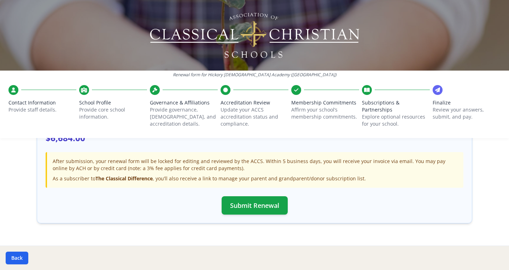
scroll to position [263, 0]
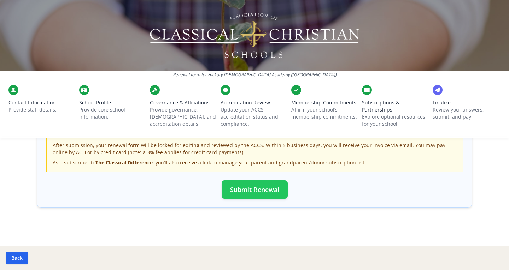
drag, startPoint x: 253, startPoint y: 189, endPoint x: 259, endPoint y: 198, distance: 11.2
click at [258, 196] on button "Submit Renewal" at bounding box center [254, 190] width 66 height 18
